Goal: Task Accomplishment & Management: Complete application form

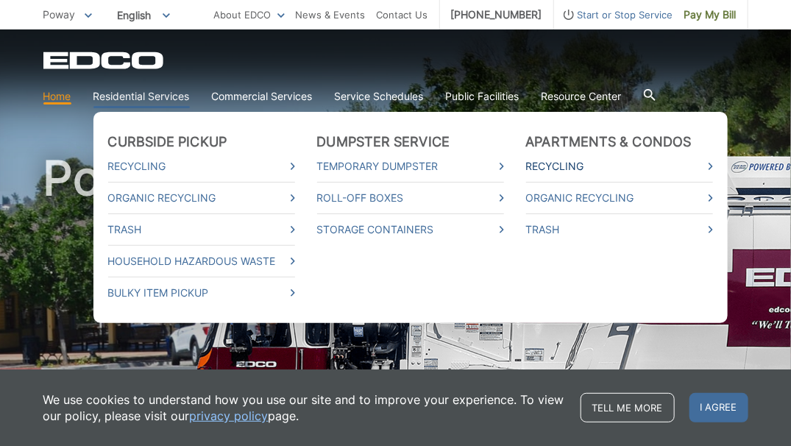
click at [567, 165] on link "Recycling" at bounding box center [619, 166] width 187 height 16
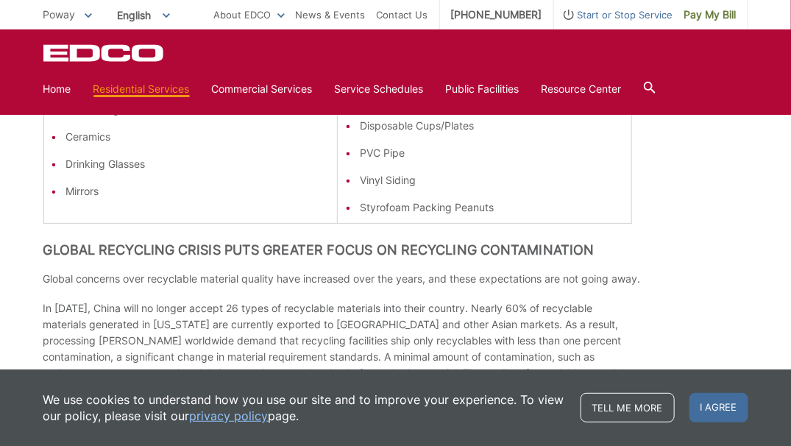
scroll to position [957, 0]
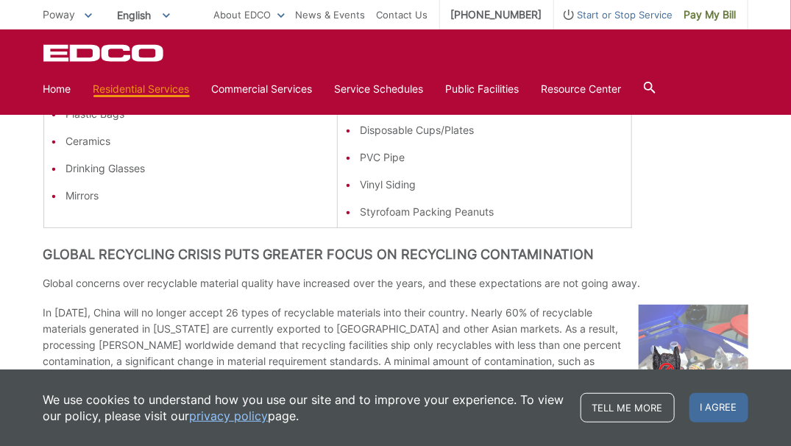
click at [655, 88] on icon at bounding box center [650, 88] width 12 height 12
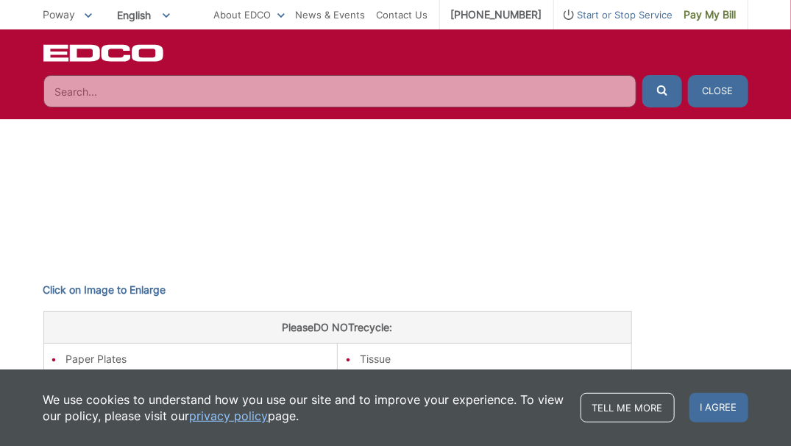
scroll to position [625, 0]
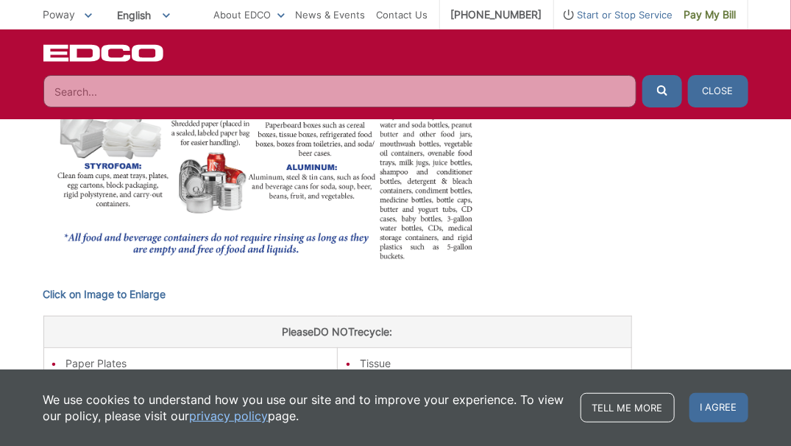
click at [711, 87] on button "Close" at bounding box center [718, 91] width 60 height 32
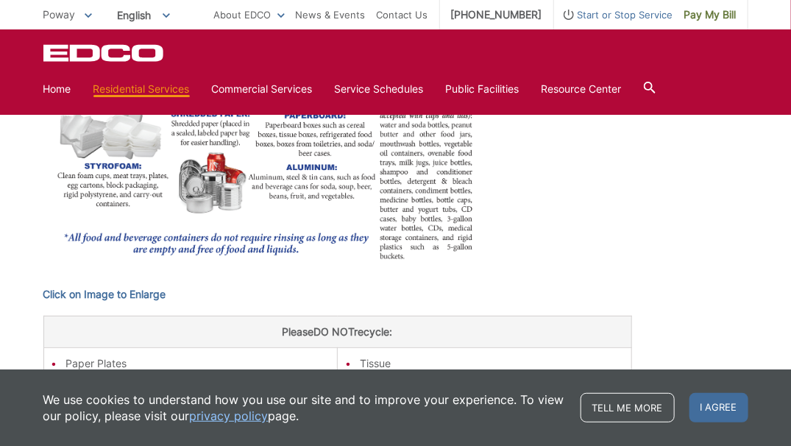
click at [656, 85] on icon at bounding box center [650, 88] width 12 height 12
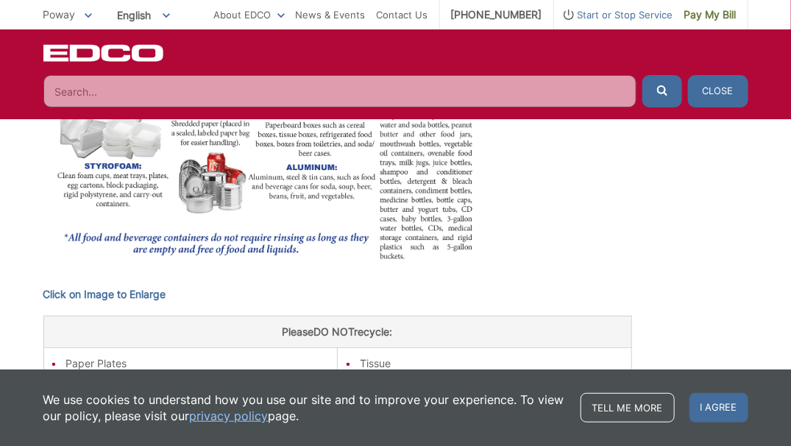
click at [83, 94] on input "Search" at bounding box center [339, 91] width 593 height 32
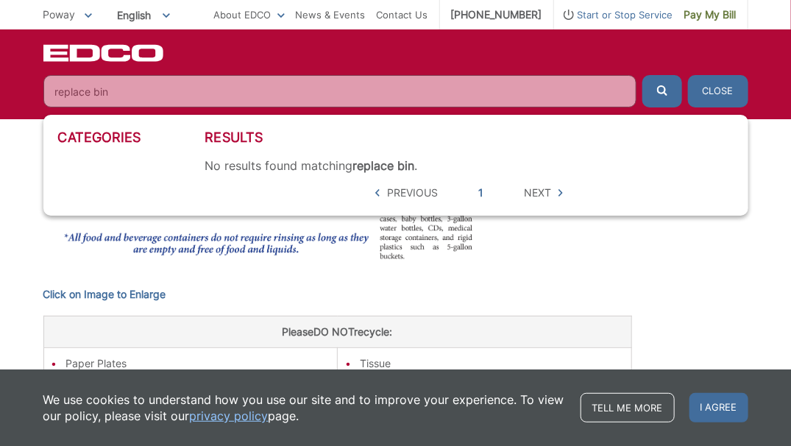
type input "replace bin"
click at [549, 191] on span "Next" at bounding box center [537, 193] width 27 height 16
click at [718, 87] on button "Close" at bounding box center [718, 91] width 60 height 32
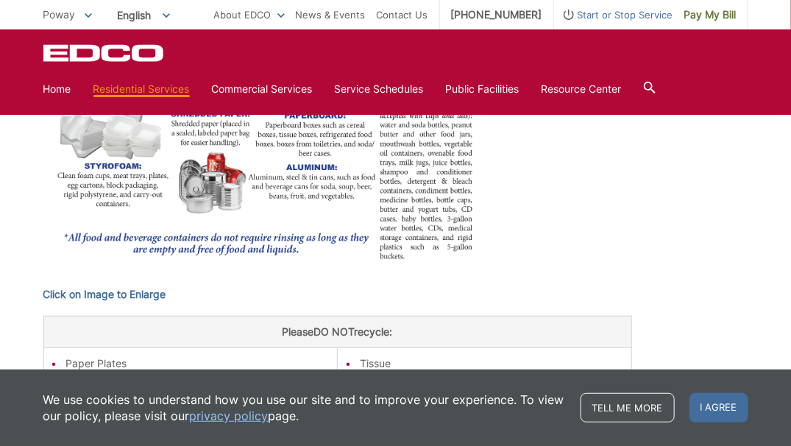
scroll to position [478, 0]
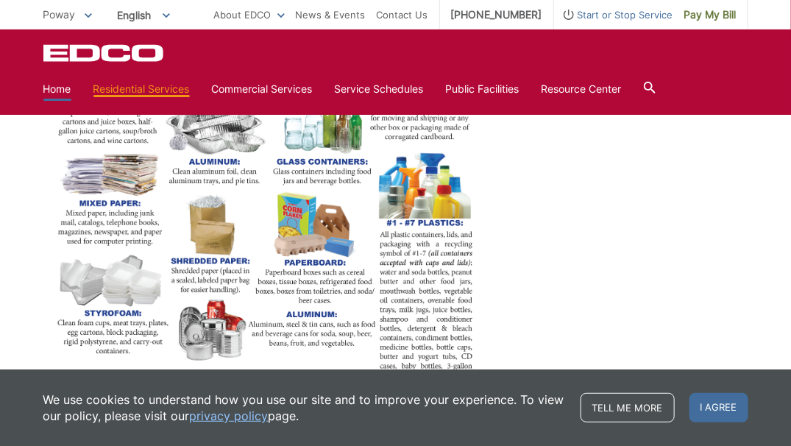
click at [58, 88] on link "Home" at bounding box center [57, 89] width 28 height 16
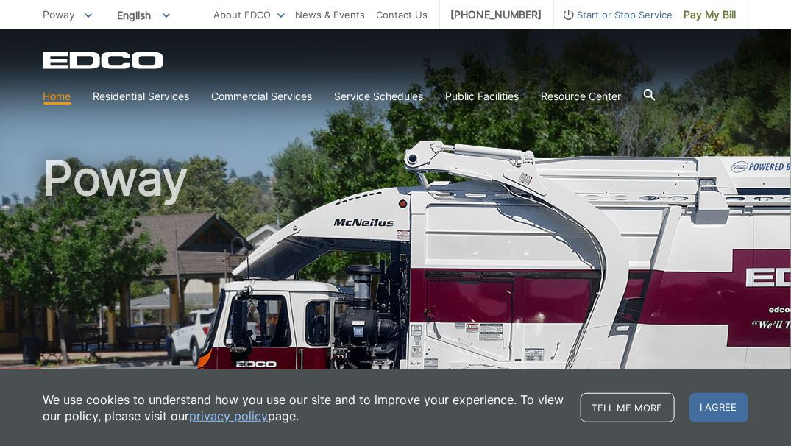
click at [656, 93] on icon at bounding box center [650, 95] width 12 height 12
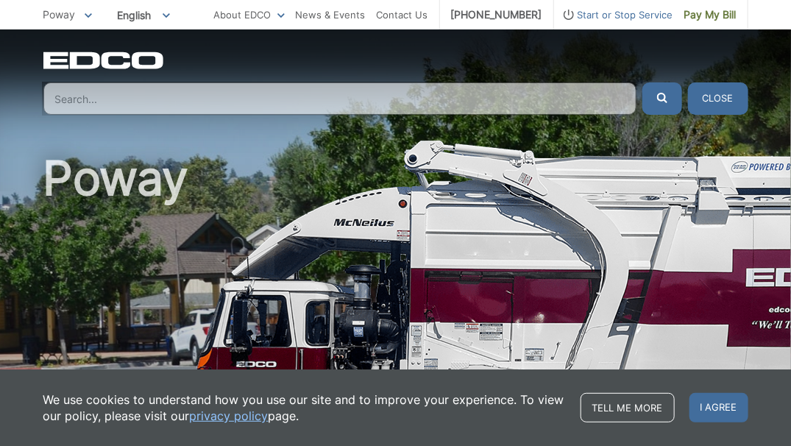
click at [69, 102] on input "Search" at bounding box center [339, 98] width 593 height 32
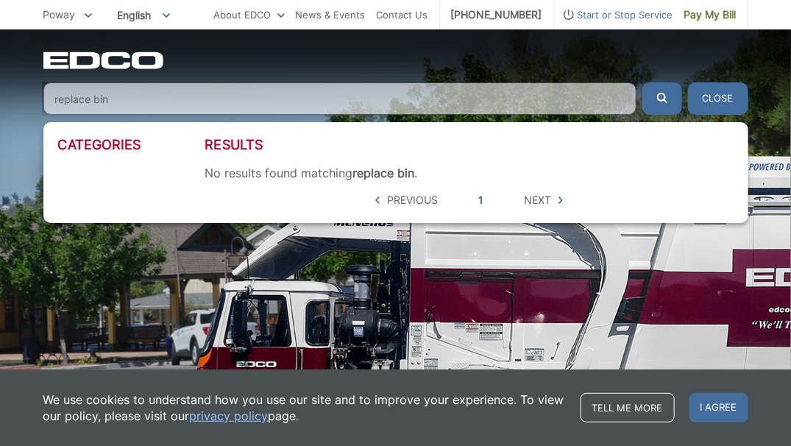
type input "replace bin"
click at [725, 94] on button "Close" at bounding box center [718, 98] width 60 height 32
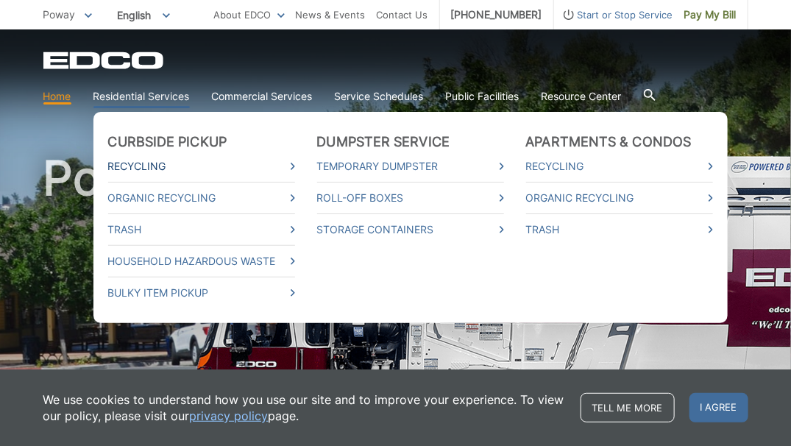
click at [124, 166] on link "Recycling" at bounding box center [201, 166] width 187 height 16
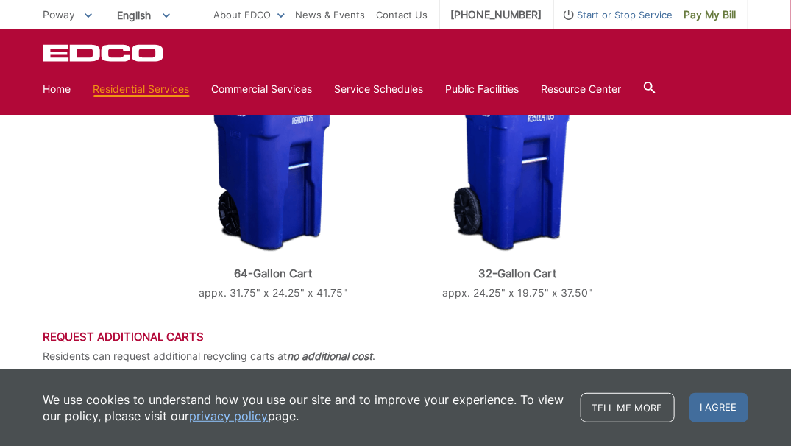
scroll to position [443, 0]
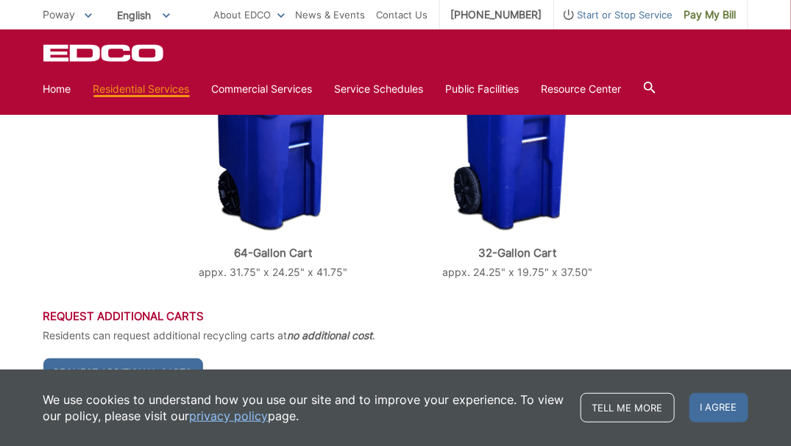
click at [136, 314] on h3 "Request Additional Carts" at bounding box center [395, 316] width 705 height 13
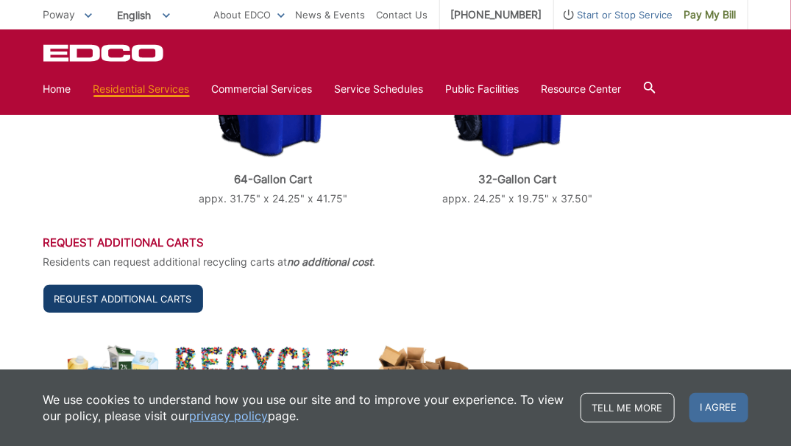
click at [187, 301] on link "Request Additional Carts" at bounding box center [123, 299] width 160 height 28
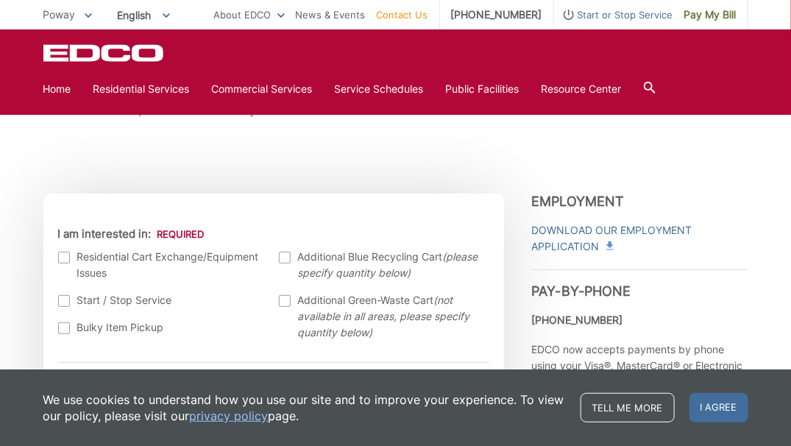
scroll to position [441, 0]
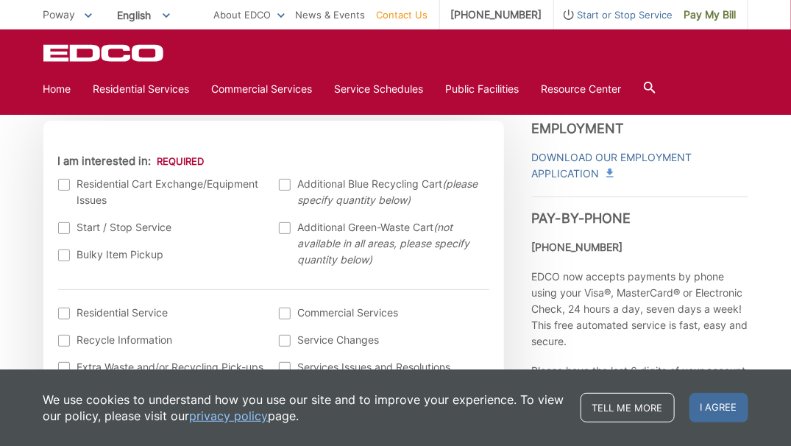
click at [66, 184] on div at bounding box center [64, 185] width 12 height 12
click at [0, 0] on input "I am interested in:" at bounding box center [0, 0] width 0 height 0
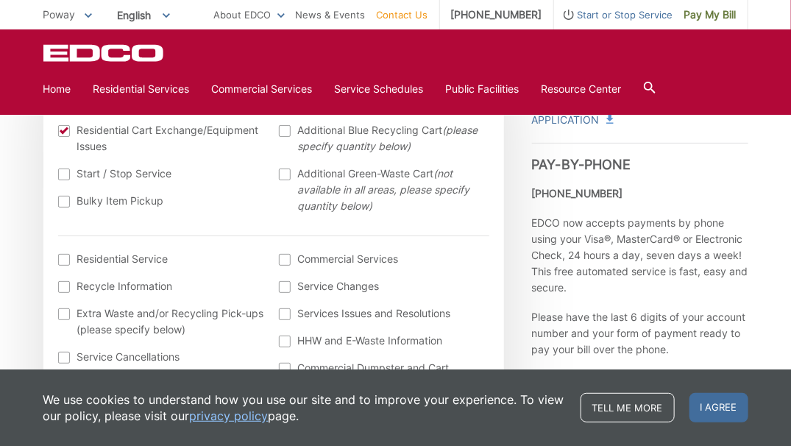
scroll to position [515, 0]
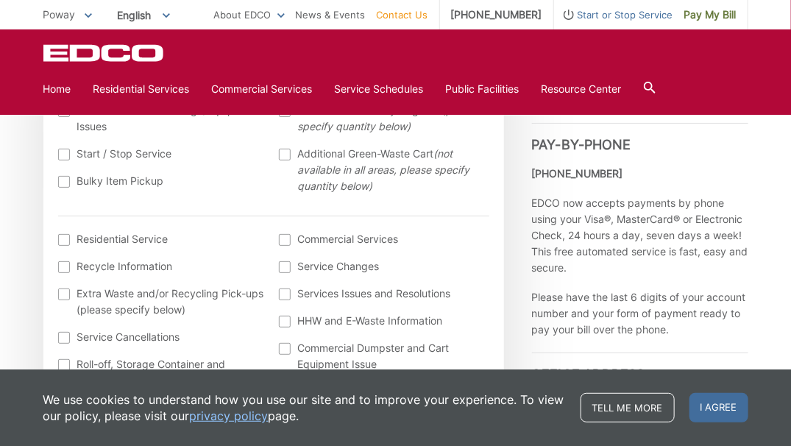
click at [63, 236] on div at bounding box center [64, 240] width 12 height 12
click at [0, 0] on input "I am interested in: (continued) *" at bounding box center [0, 0] width 0 height 0
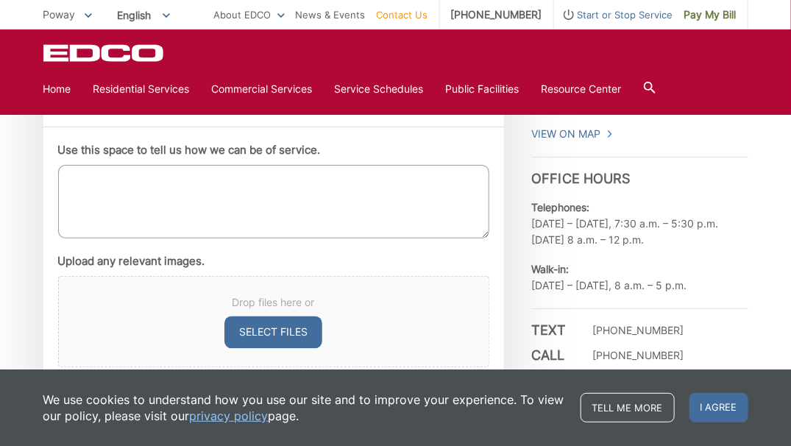
scroll to position [809, 0]
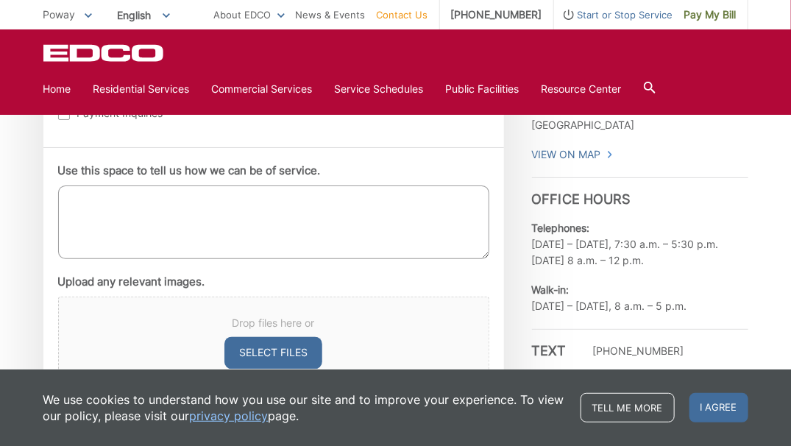
click at [79, 202] on textarea "Use this space to tell us how we can be of service." at bounding box center [273, 222] width 431 height 74
click at [151, 198] on textarea "my recycling bin is broken and need replacement" at bounding box center [273, 222] width 431 height 74
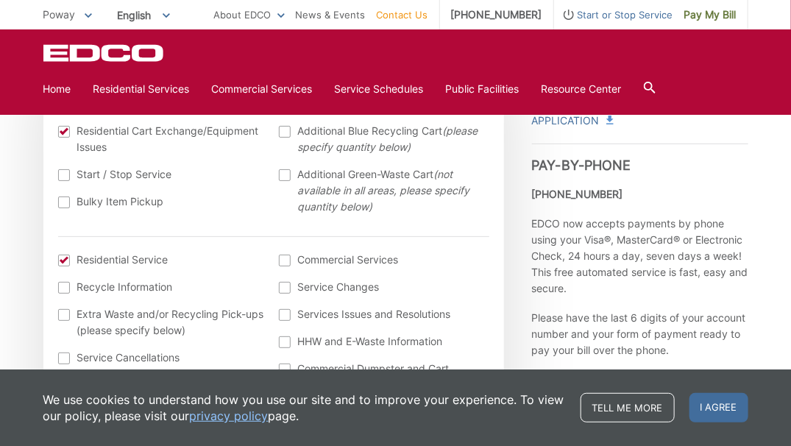
scroll to position [515, 0]
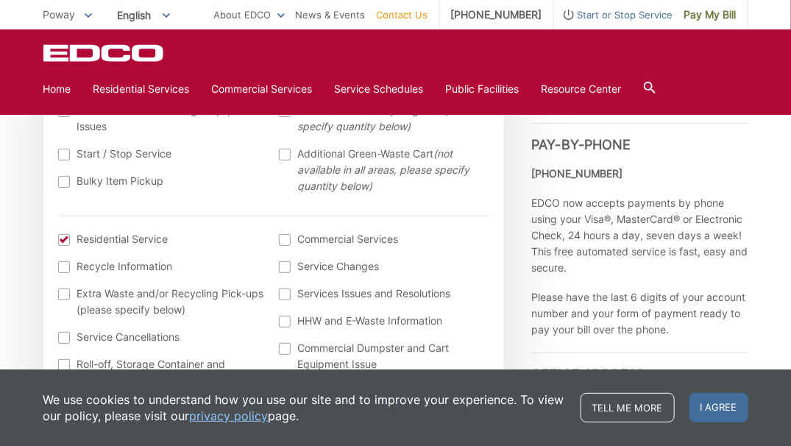
click at [63, 237] on div at bounding box center [64, 240] width 12 height 12
click at [0, 0] on input "I am interested in: (continued) *" at bounding box center [0, 0] width 0 height 0
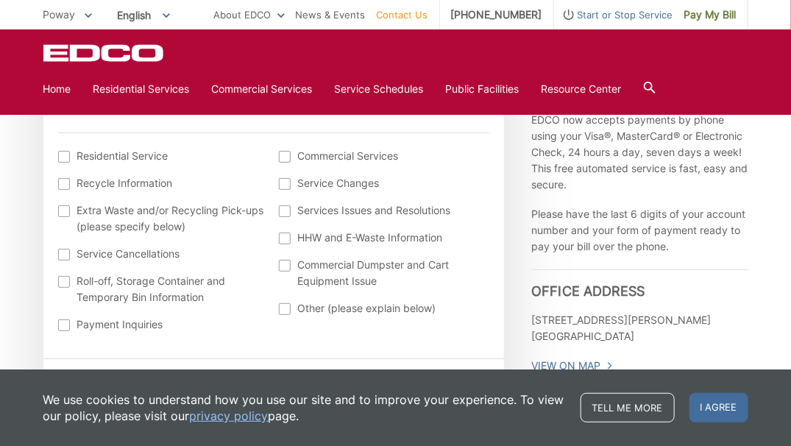
scroll to position [736, 0]
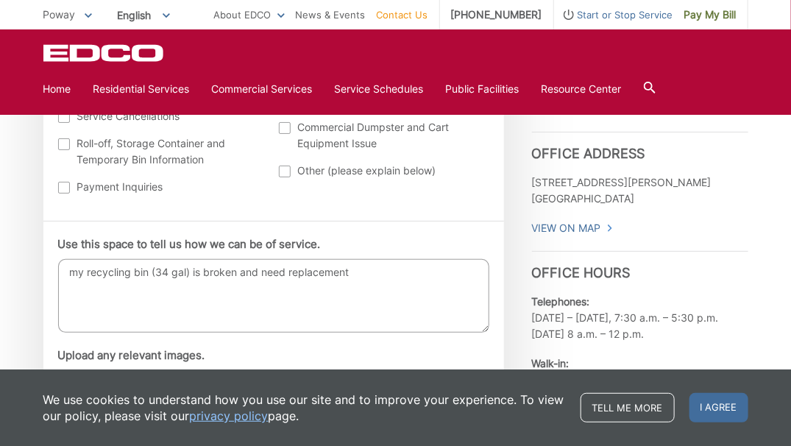
click at [68, 269] on textarea "my recycling bin (34 gal) is broken and need replacement" at bounding box center [273, 296] width 431 height 74
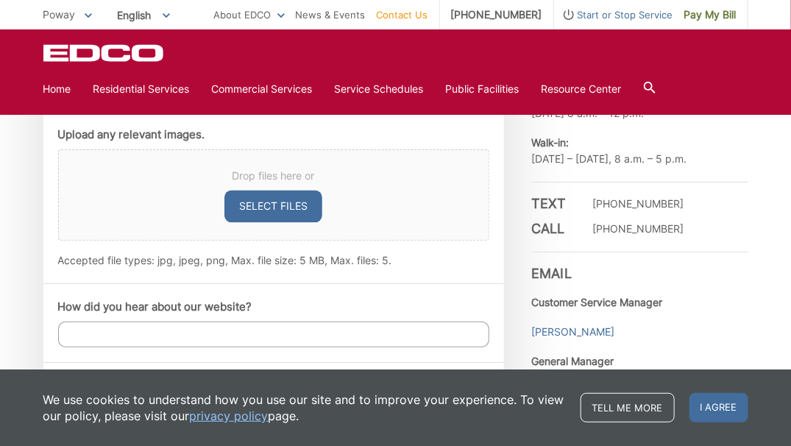
scroll to position [809, 0]
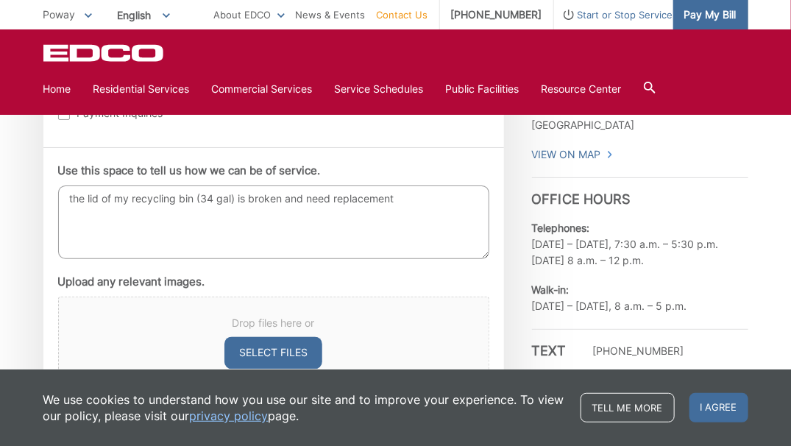
type textarea "the lid of my recycling bin (34 gal) is broken and need replacement"
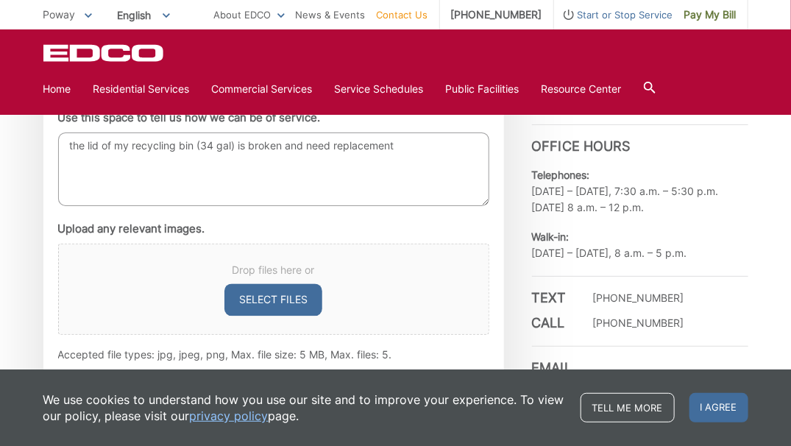
scroll to position [883, 0]
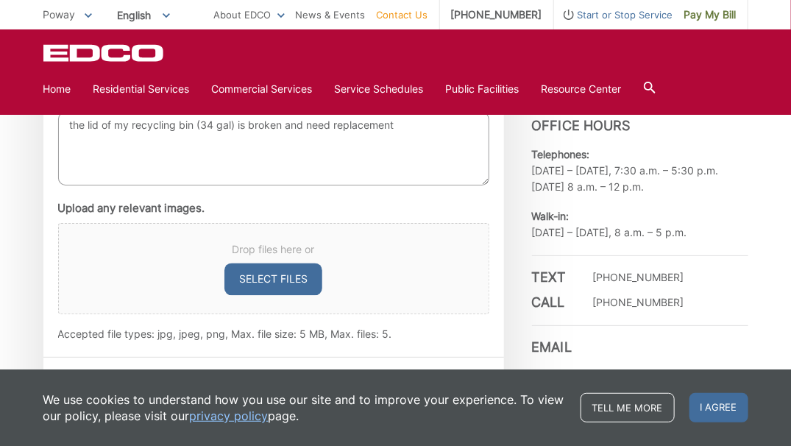
click at [258, 272] on button "Select files" at bounding box center [273, 279] width 98 height 32
type input "C:\fakepath\IMG_1131.jpg"
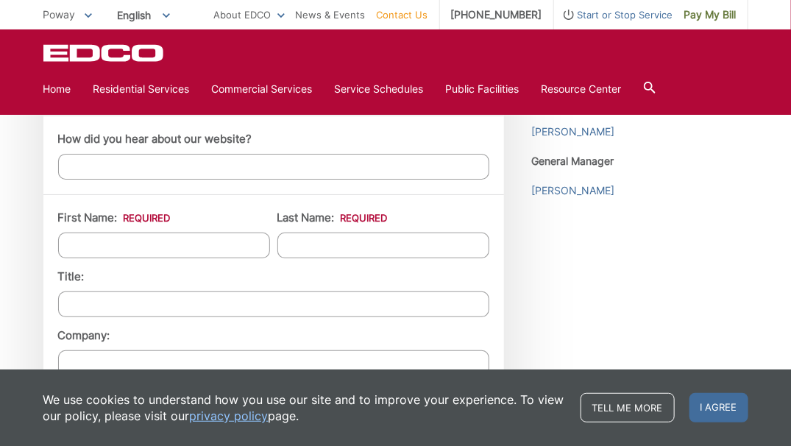
scroll to position [1177, 0]
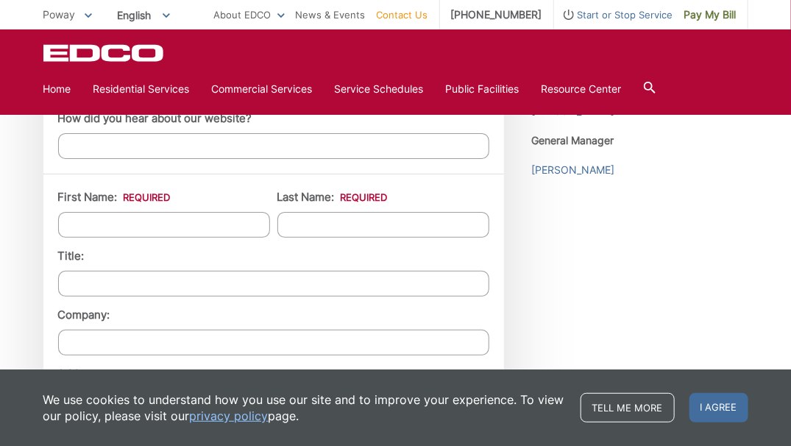
click at [121, 222] on input "First Name: *" at bounding box center [164, 225] width 212 height 26
type input "Diana"
type input "Jaime"
type input "17428 tam"
type input "Temecula, California"
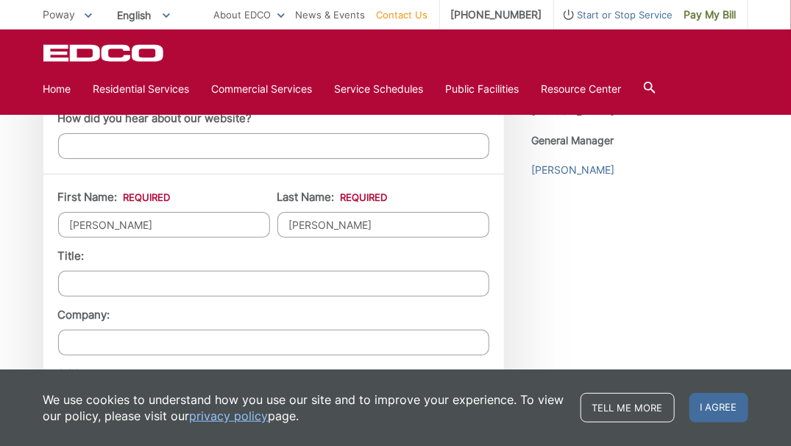
type input "92064"
type input "8155458225"
type input "djaimemd@gmail.com"
type input "(815) 545-8225"
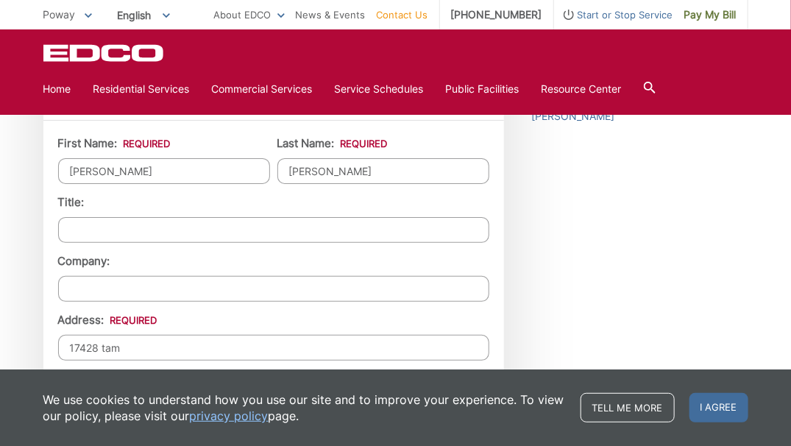
scroll to position [1324, 0]
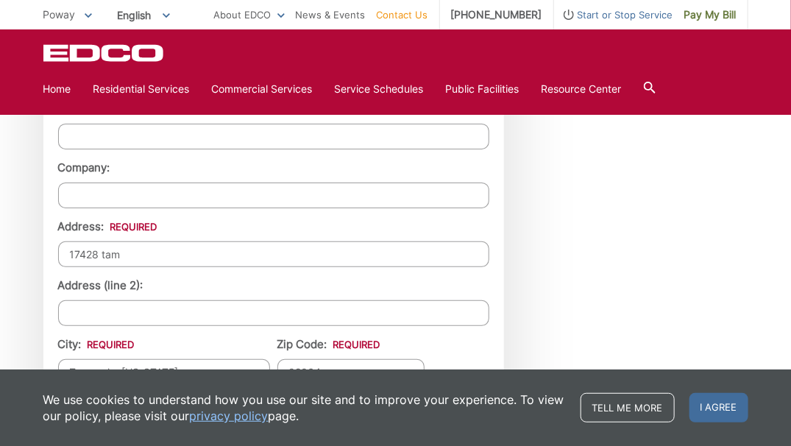
click at [130, 252] on input "17428 tam" at bounding box center [273, 254] width 431 height 26
type input "17428 Tam O Shanter"
type input "927236882"
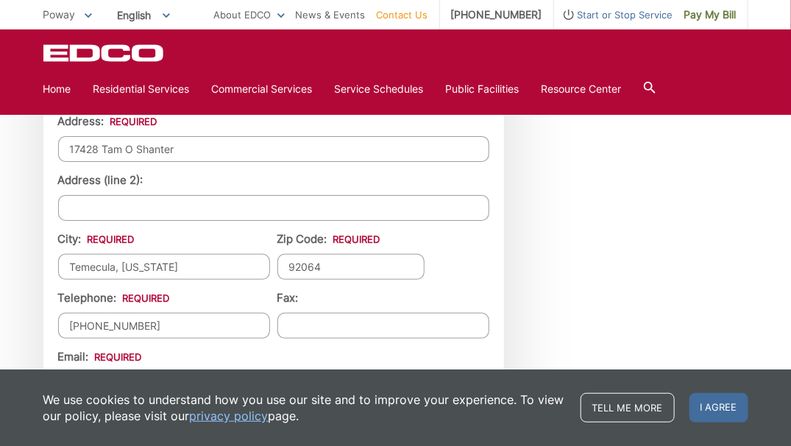
scroll to position [1492, 0]
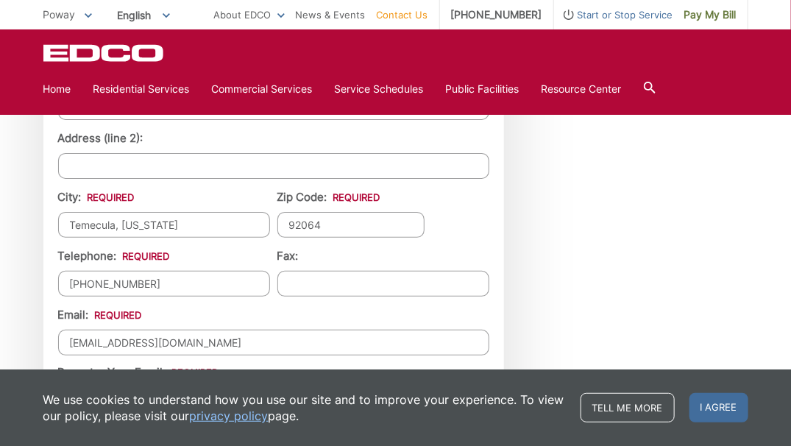
drag, startPoint x: 183, startPoint y: 221, endPoint x: 69, endPoint y: 216, distance: 114.1
click at [69, 216] on input "Temecula, California" at bounding box center [164, 225] width 212 height 26
type input "p"
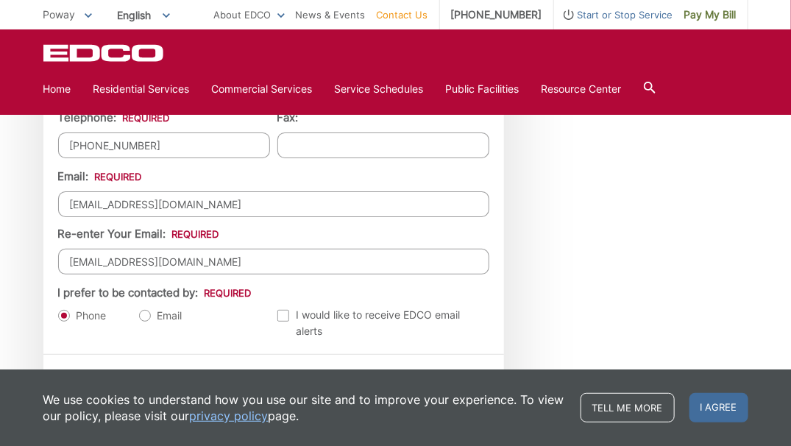
scroll to position [1639, 0]
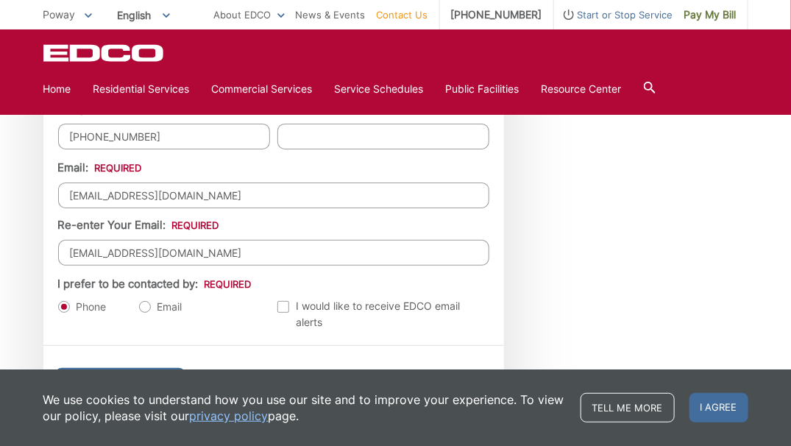
type input "Poway"
click at [148, 299] on label "Email" at bounding box center [160, 306] width 43 height 15
radio input "true"
click at [63, 299] on label "Phone" at bounding box center [82, 306] width 49 height 15
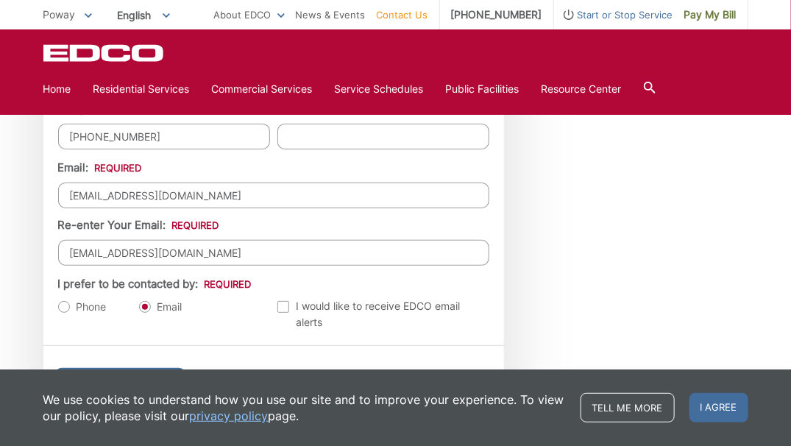
radio input "true"
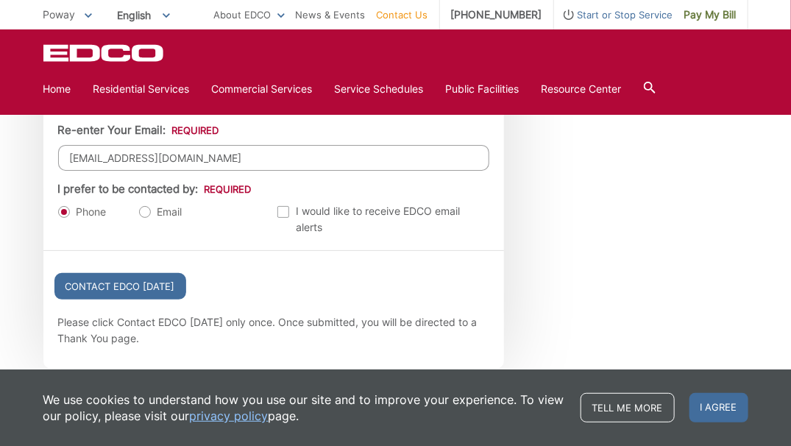
scroll to position [1646, 0]
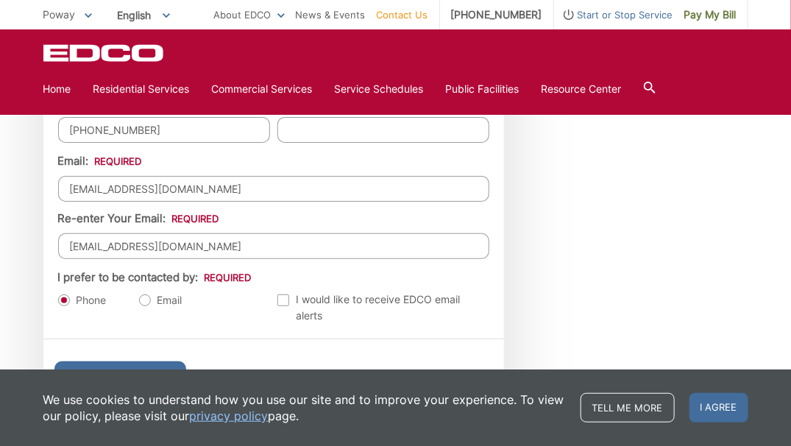
click at [146, 293] on label "Email" at bounding box center [160, 300] width 43 height 15
radio input "true"
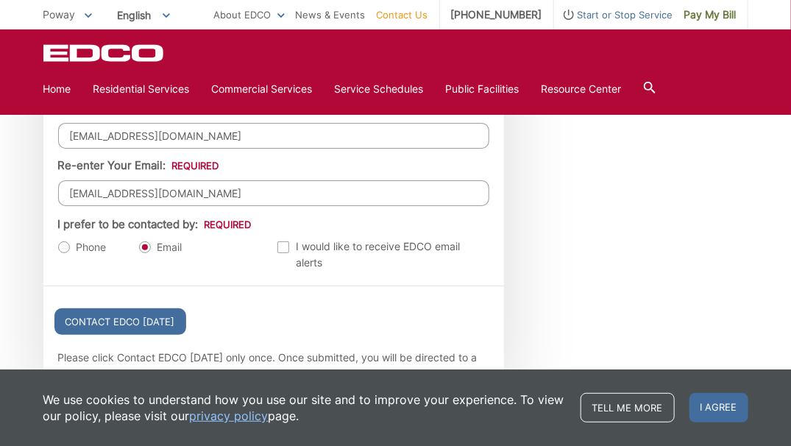
scroll to position [1720, 0]
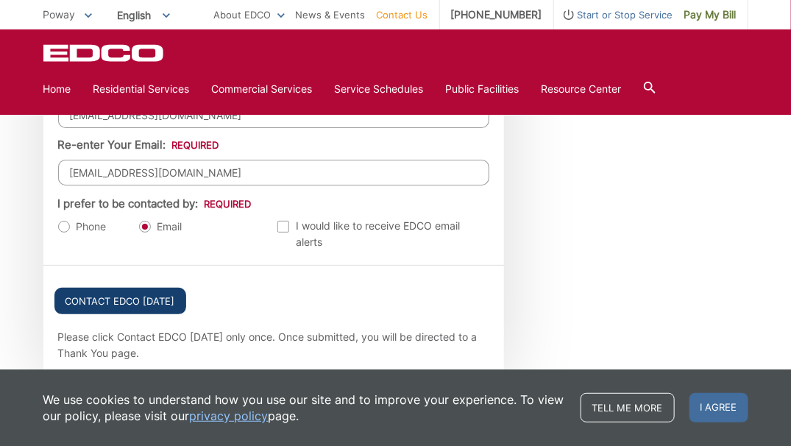
click at [134, 294] on input "Contact EDCO Today" at bounding box center [120, 301] width 132 height 26
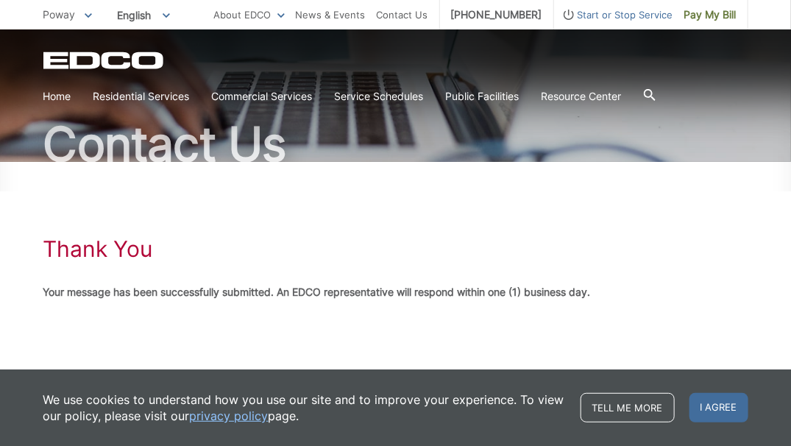
scroll to position [98, 0]
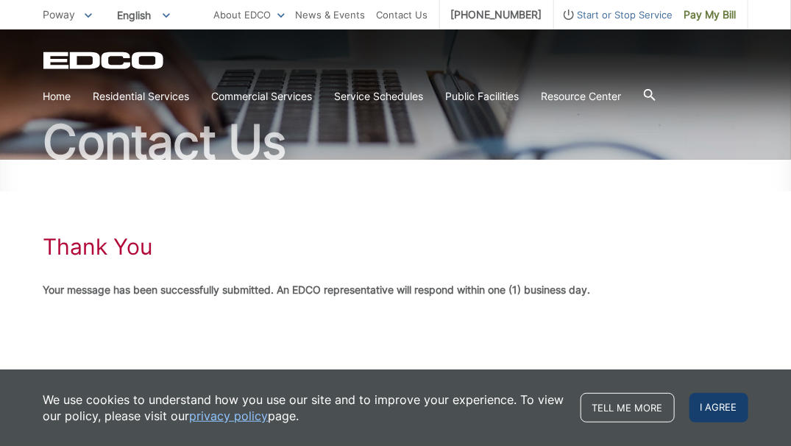
click at [734, 405] on span "I agree" at bounding box center [718, 407] width 59 height 29
